Goal: Transaction & Acquisition: Purchase product/service

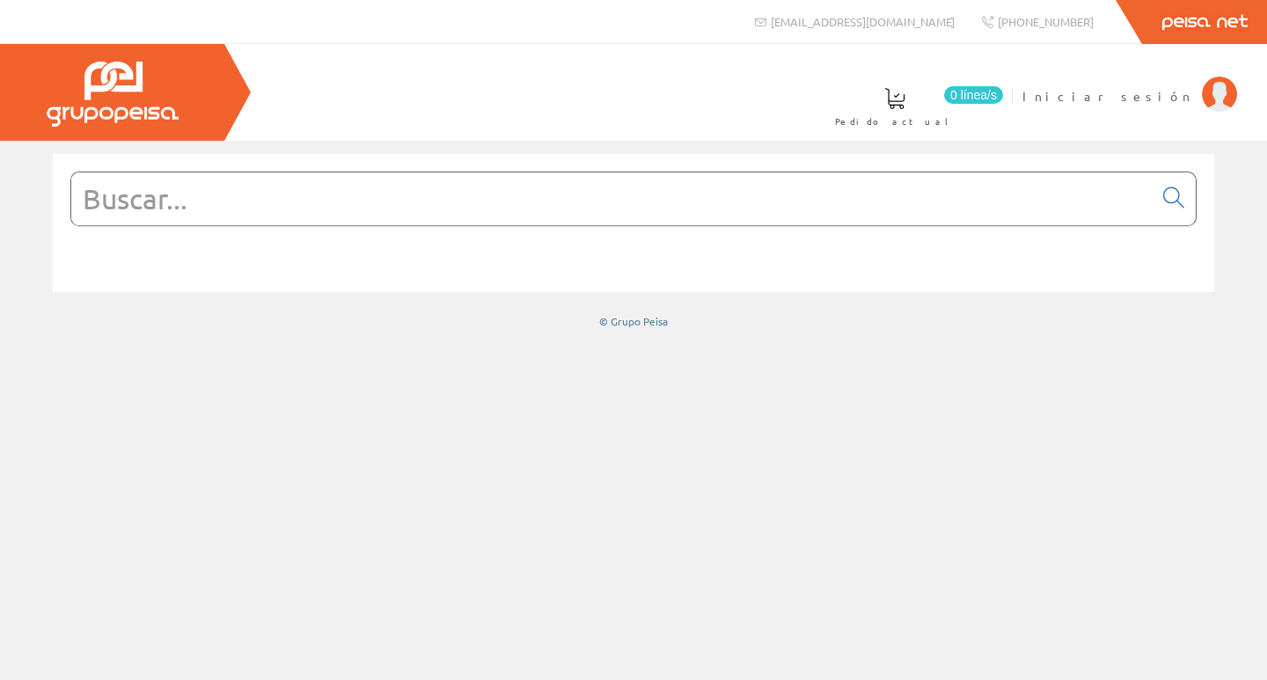
click at [329, 209] on input "text" at bounding box center [612, 199] width 1082 height 53
click at [224, 190] on input "text" at bounding box center [612, 199] width 1082 height 53
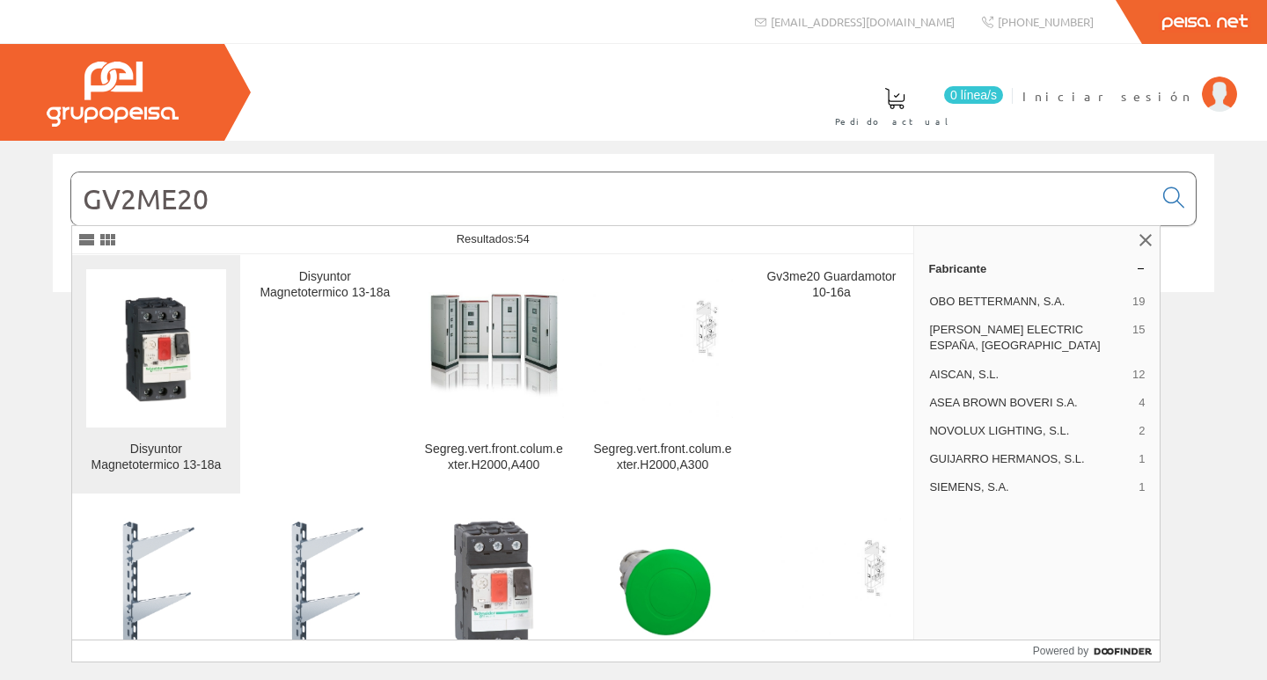
type input "GV2ME20"
click at [151, 364] on img at bounding box center [156, 349] width 140 height 140
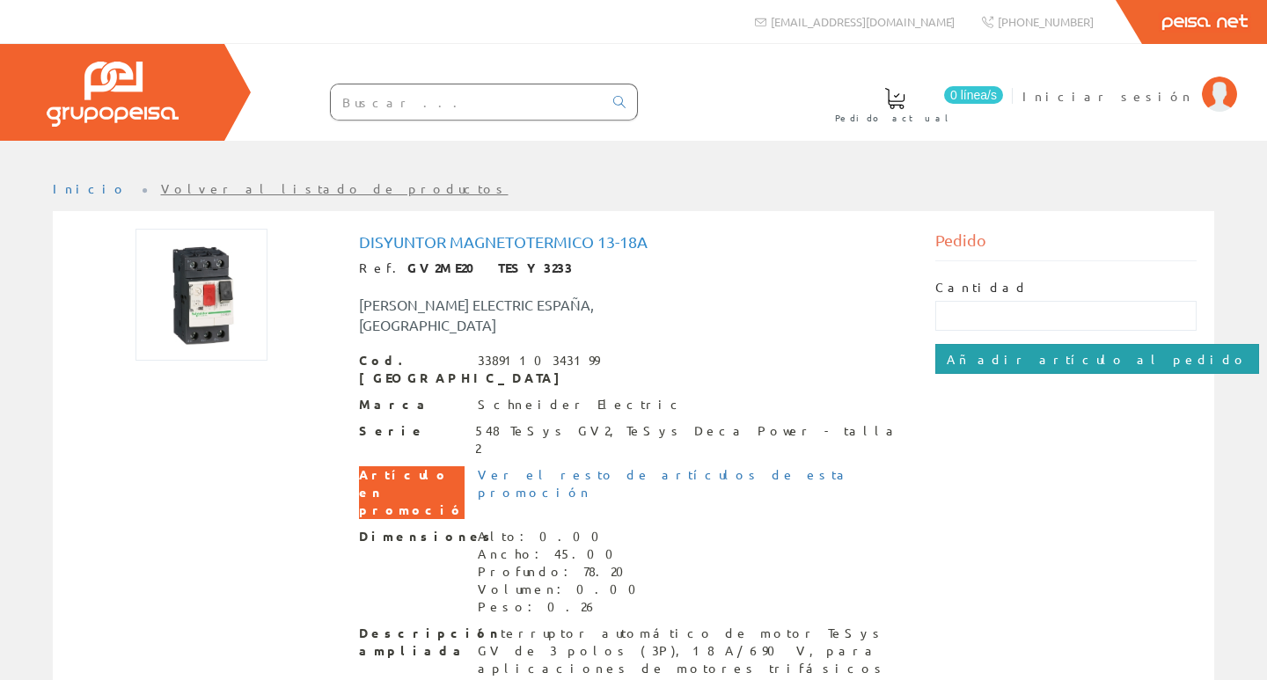
click at [962, 364] on input "Añadir artículo al pedido" at bounding box center [1098, 359] width 324 height 30
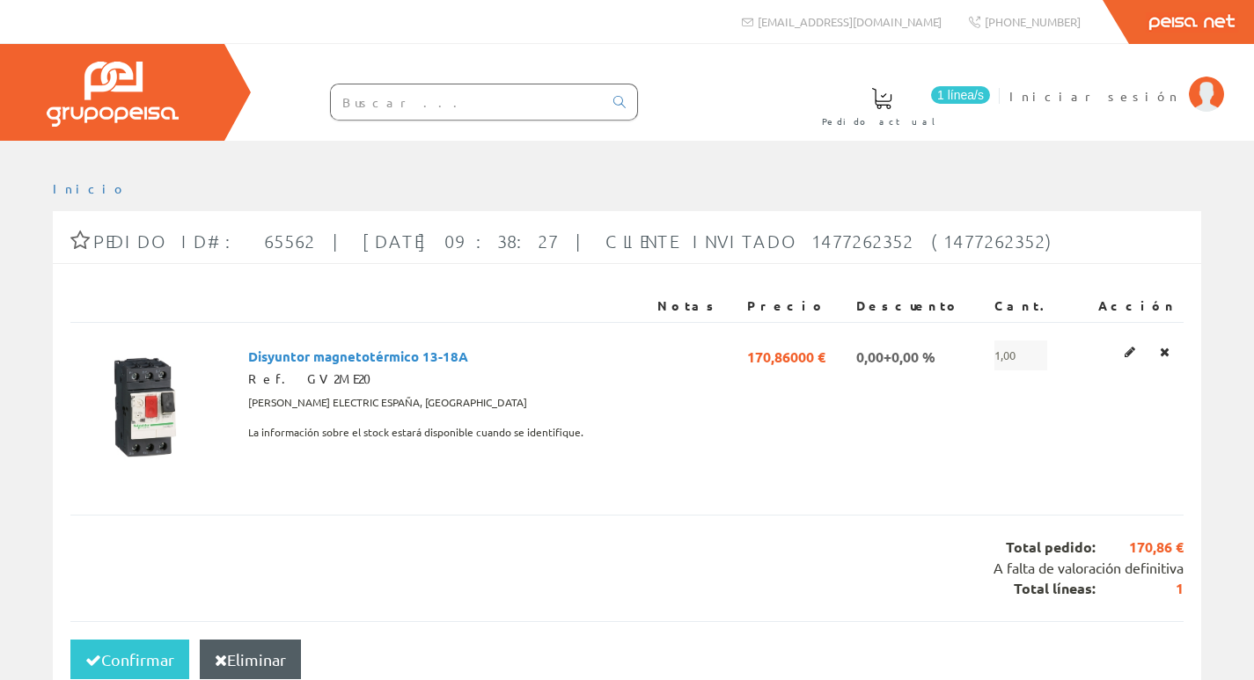
click at [526, 102] on input "text" at bounding box center [467, 101] width 272 height 35
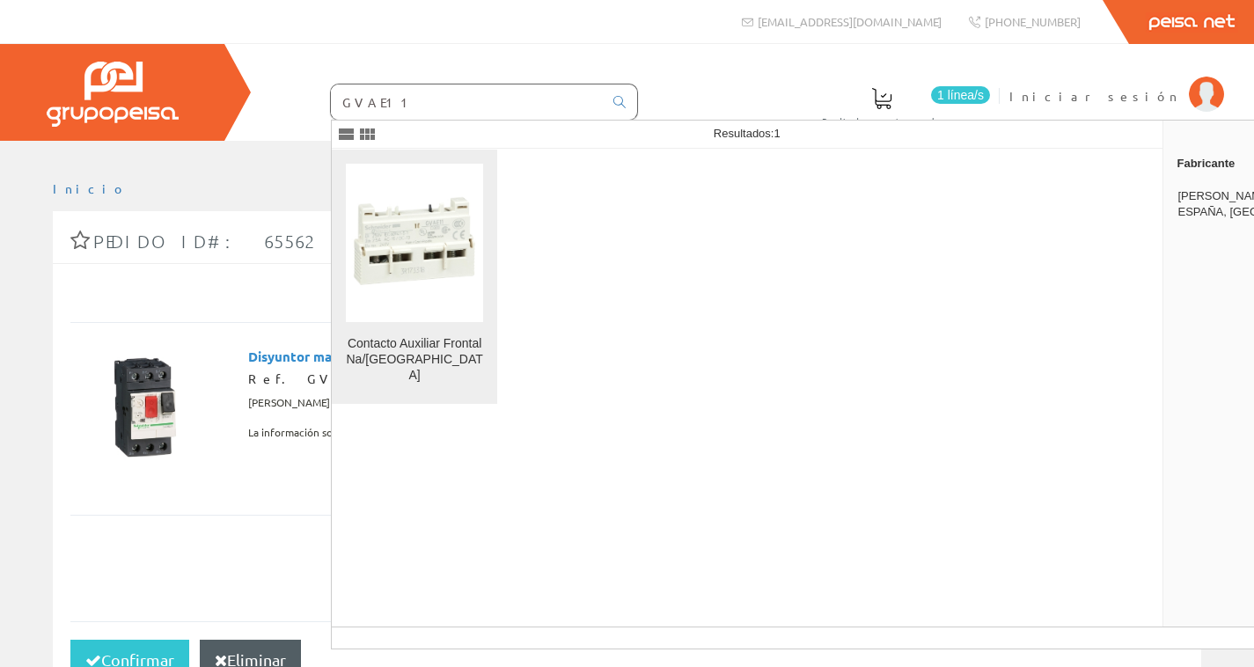
type input "GVAE11"
click at [439, 246] on img at bounding box center [414, 242] width 137 height 137
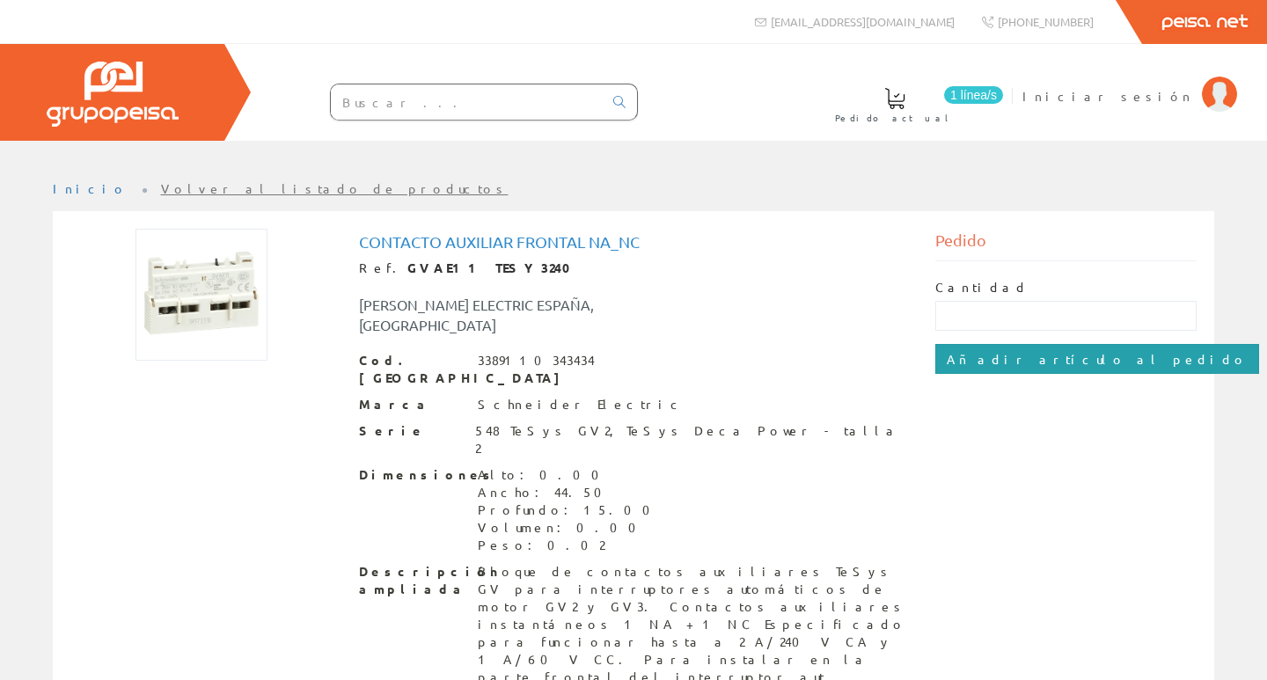
click at [1061, 367] on input "Añadir artículo al pedido" at bounding box center [1098, 359] width 324 height 30
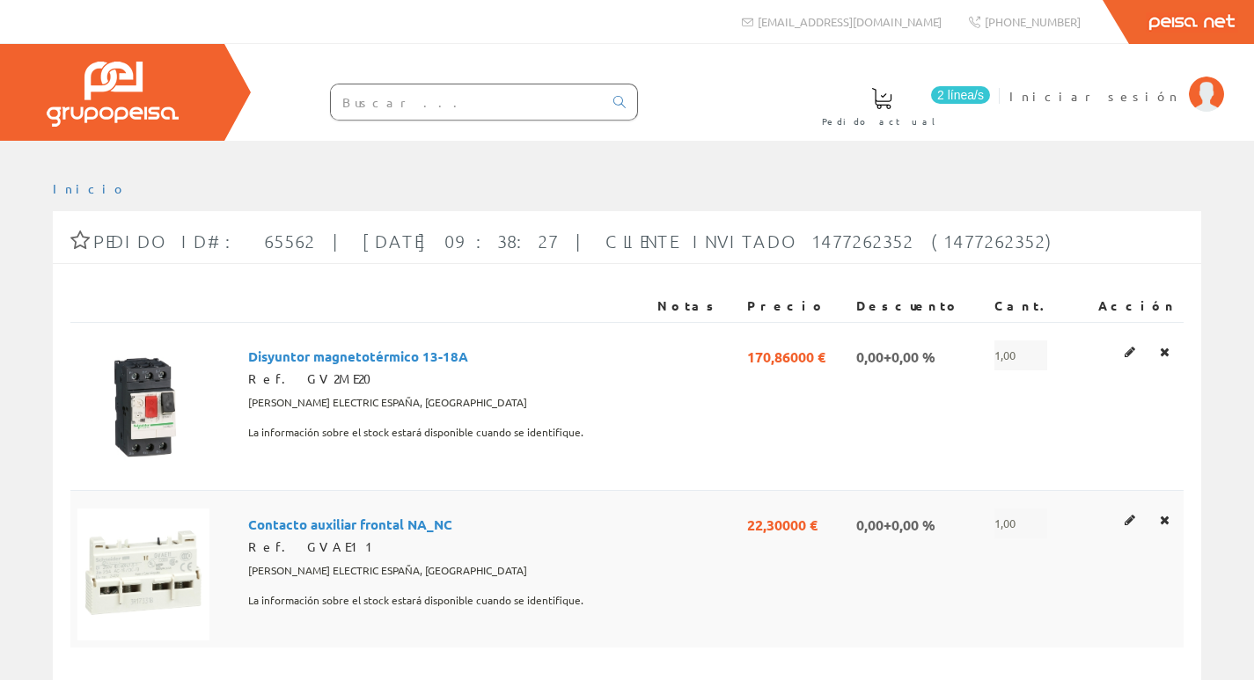
scroll to position [88, 0]
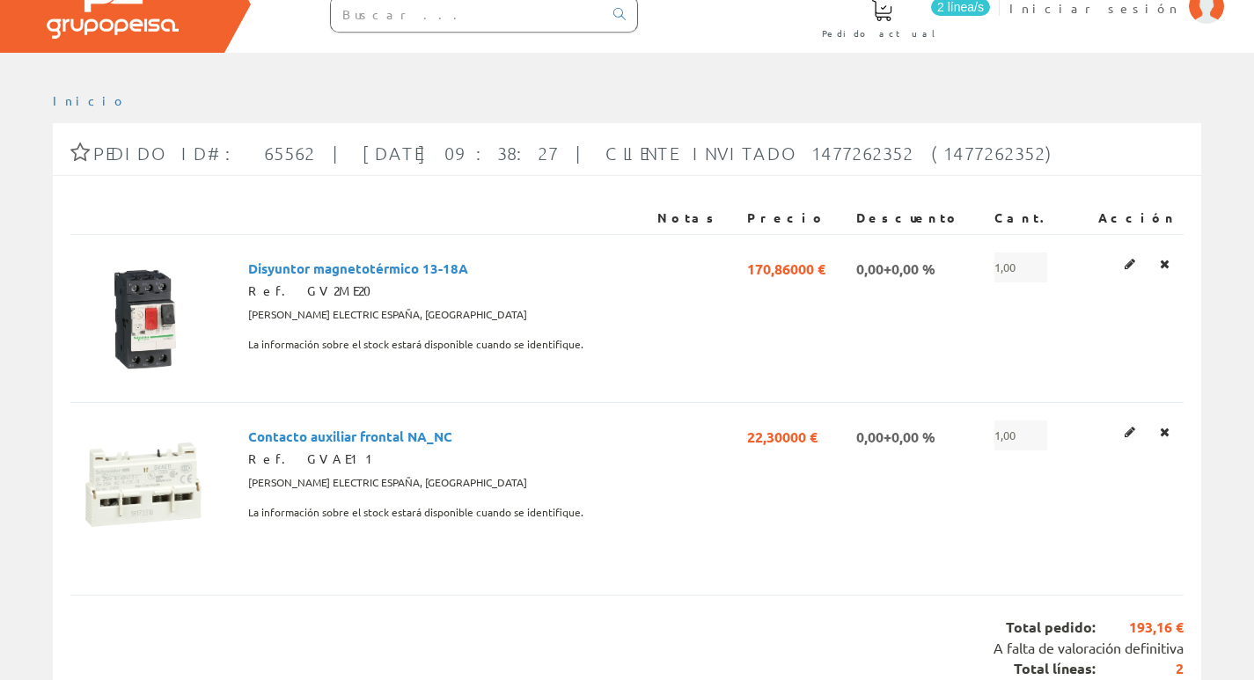
click at [414, 20] on input "text" at bounding box center [467, 13] width 272 height 35
click at [681, 77] on div at bounding box center [627, 66] width 1254 height 26
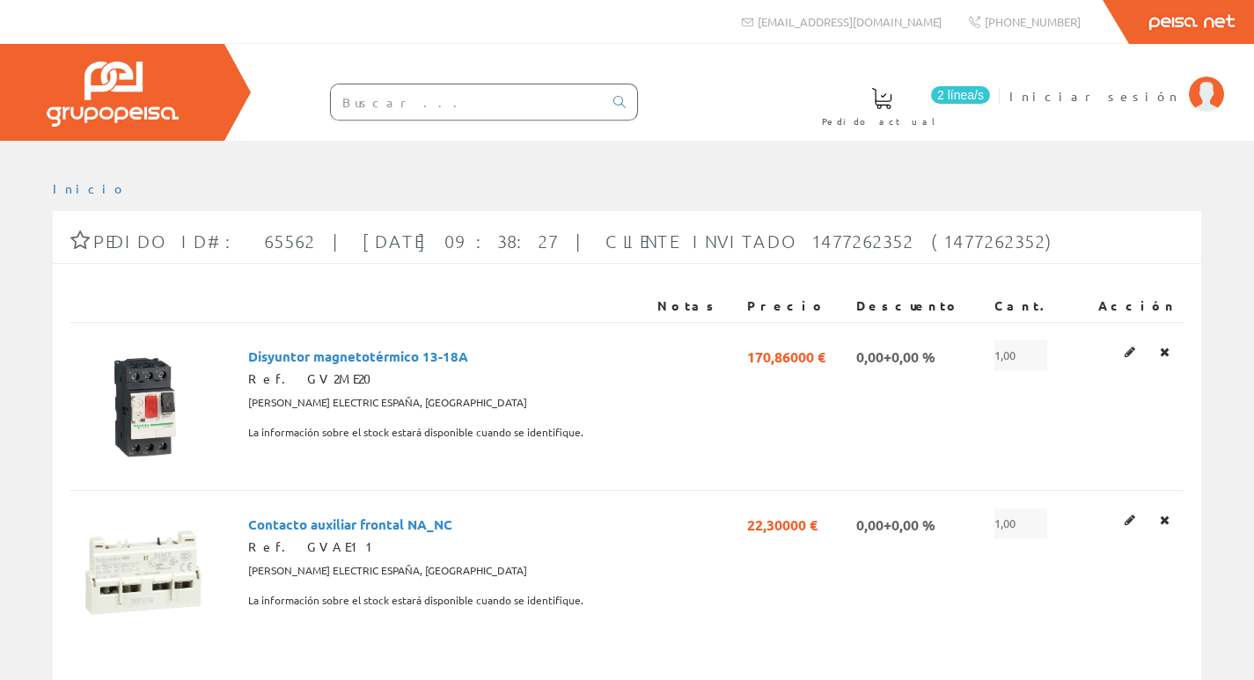
click at [1196, 11] on link "Peisa Net" at bounding box center [1191, 22] width 125 height 44
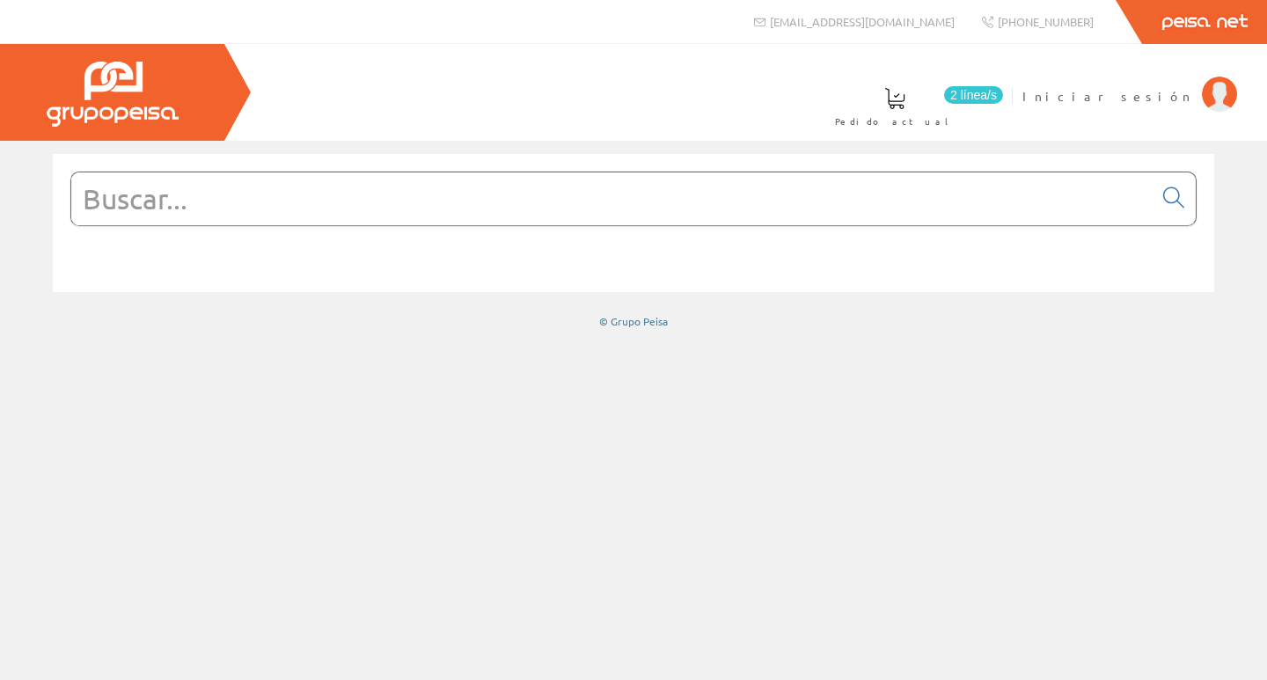
click at [424, 200] on input "text" at bounding box center [612, 199] width 1082 height 53
click at [1003, 102] on span "2 línea/s" at bounding box center [973, 95] width 59 height 18
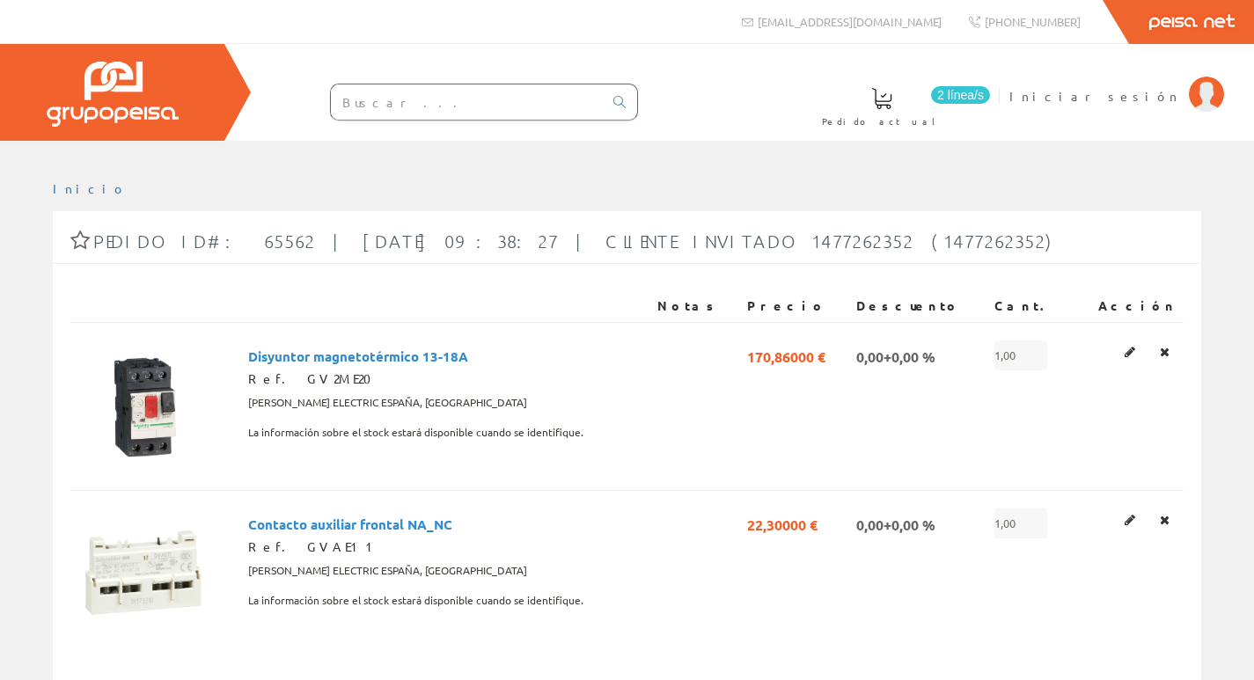
drag, startPoint x: 385, startPoint y: 99, endPoint x: 407, endPoint y: 97, distance: 22.1
click at [385, 99] on input "text" at bounding box center [467, 101] width 272 height 35
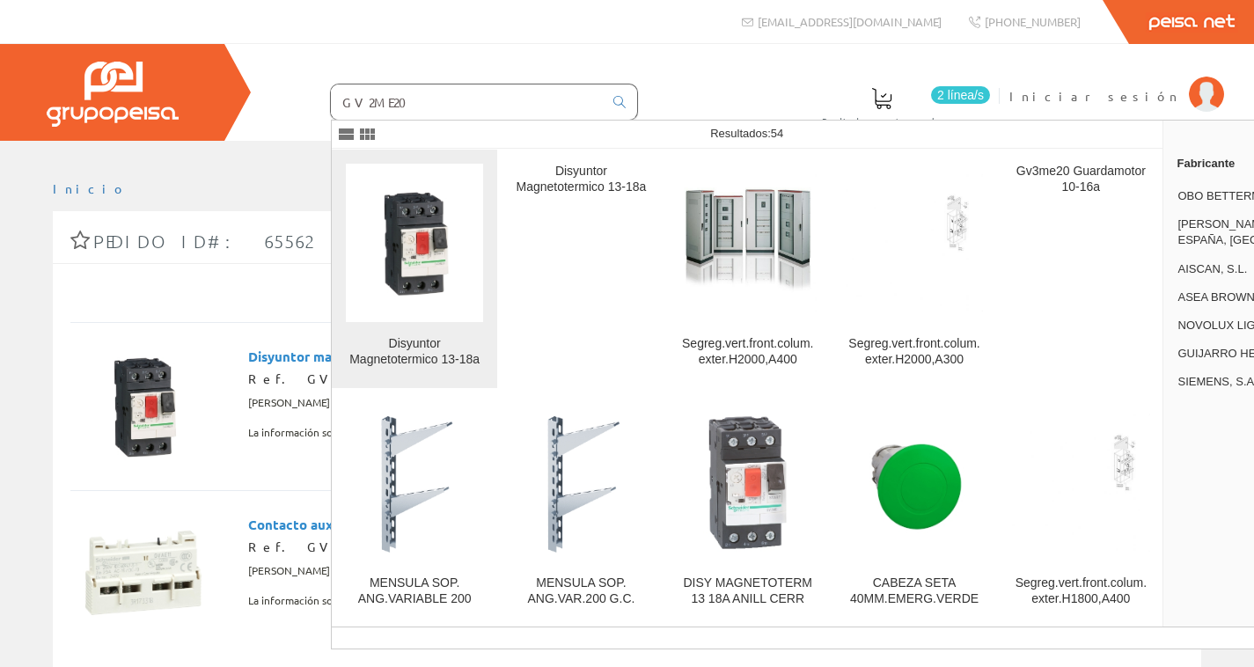
type input "GV2ME20"
click at [408, 257] on img at bounding box center [414, 242] width 137 height 137
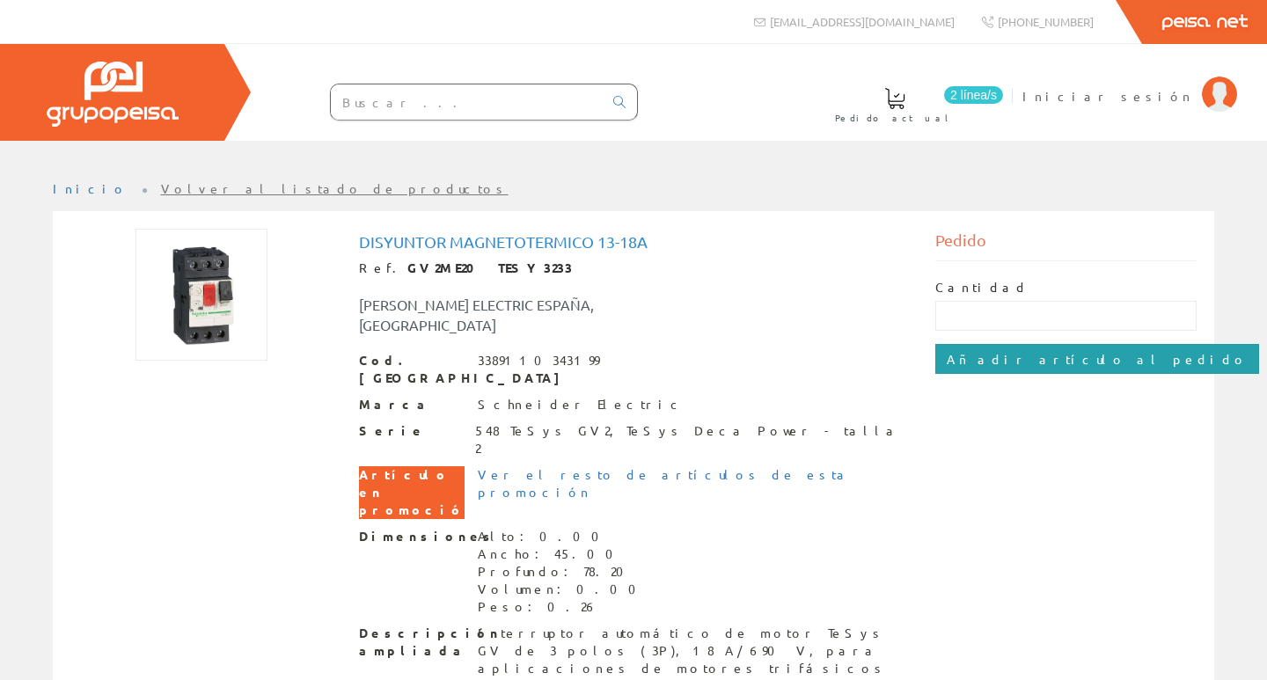
click at [978, 354] on input "Añadir artículo al pedido" at bounding box center [1098, 359] width 324 height 30
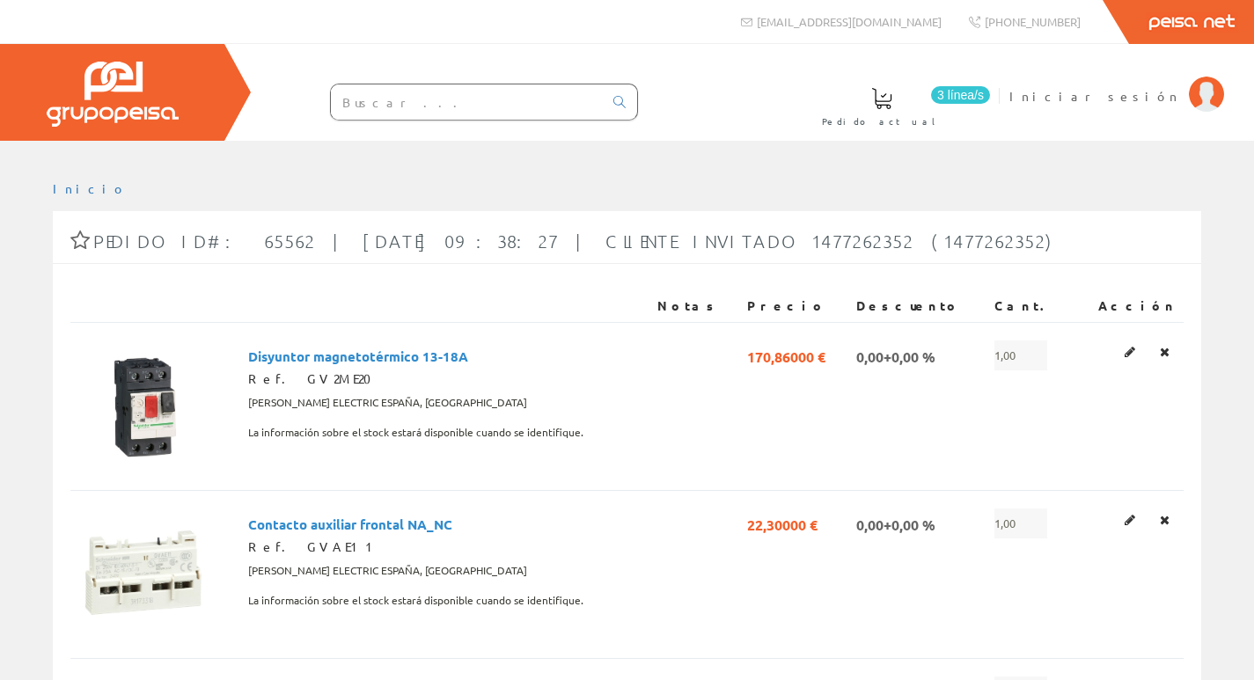
click at [892, 102] on span at bounding box center [881, 98] width 21 height 21
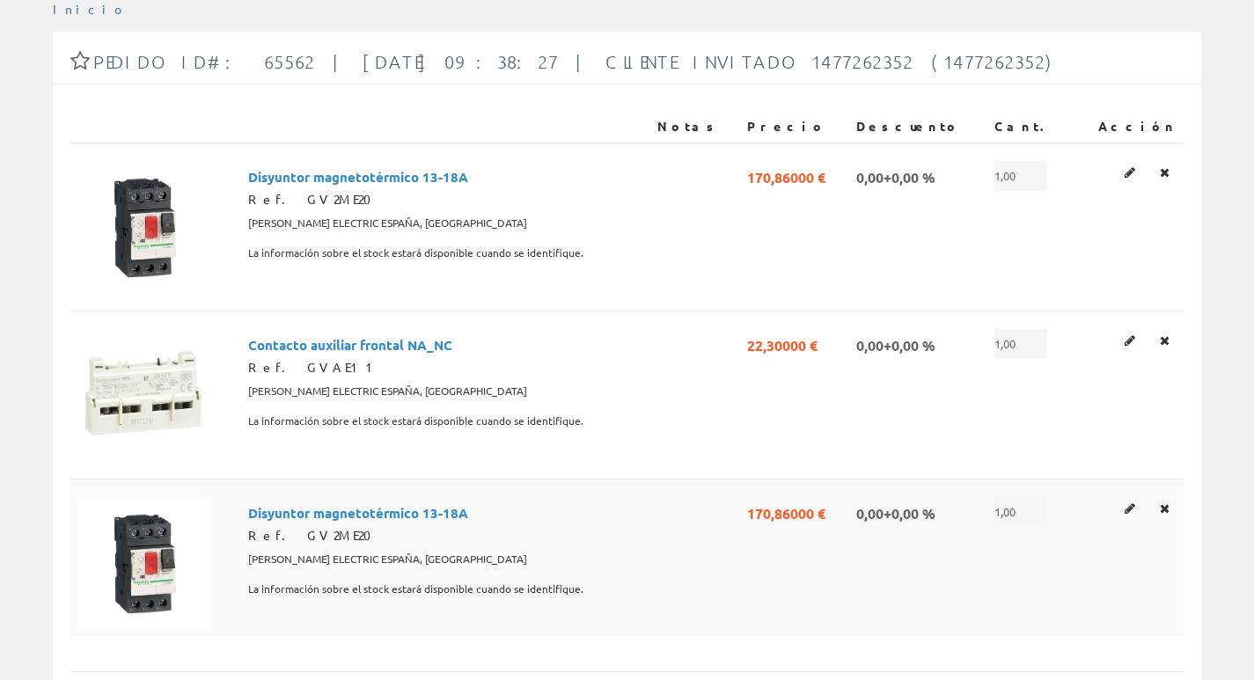
scroll to position [176, 0]
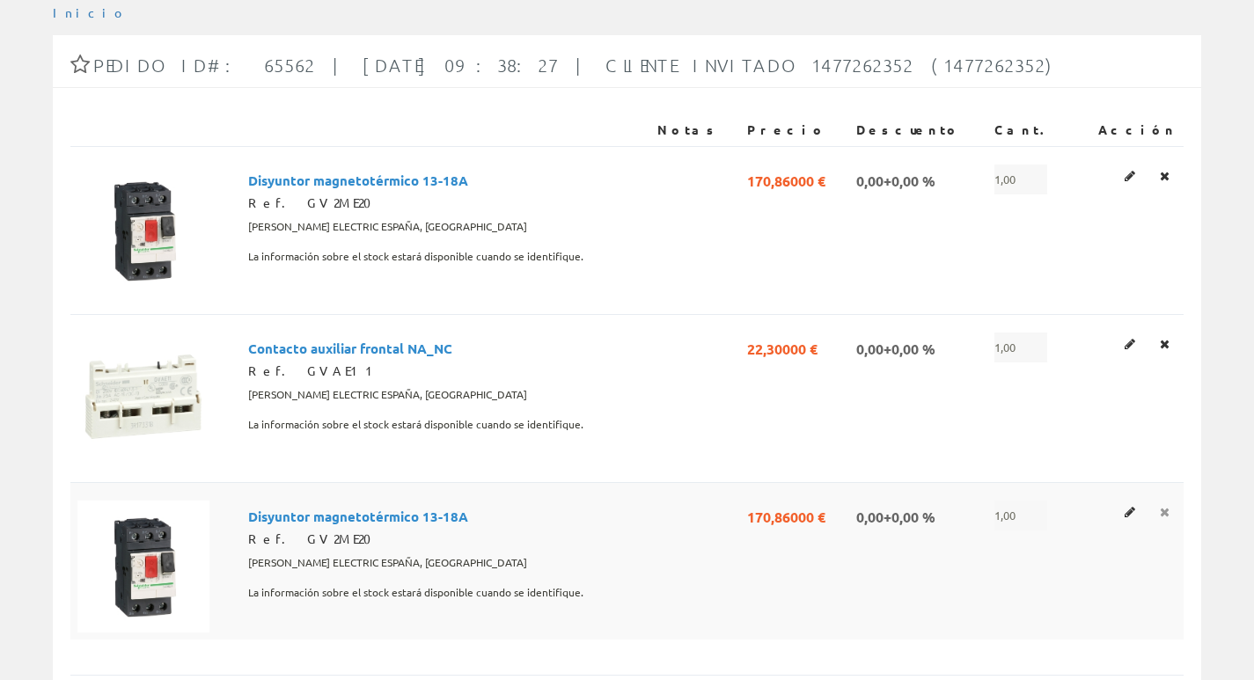
click at [1164, 182] on icon at bounding box center [1165, 176] width 10 height 12
